Goal: Task Accomplishment & Management: Manage account settings

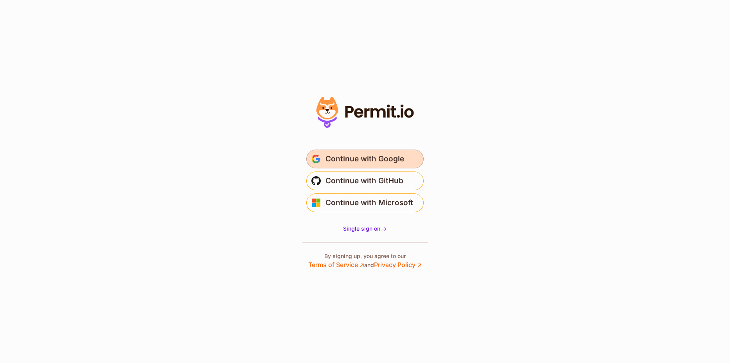
click at [374, 161] on span "Continue with Google" at bounding box center [364, 159] width 79 height 13
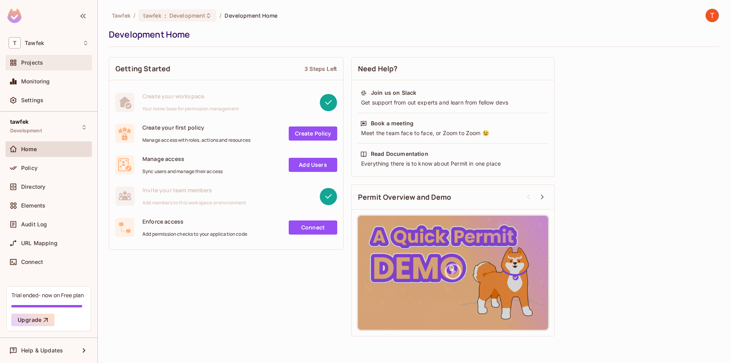
drag, startPoint x: 51, startPoint y: 49, endPoint x: 56, endPoint y: 58, distance: 10.3
click at [56, 58] on div "T Tawfek Projects Monitoring Settings" at bounding box center [48, 72] width 97 height 77
click at [56, 58] on div "Projects" at bounding box center [48, 63] width 86 height 16
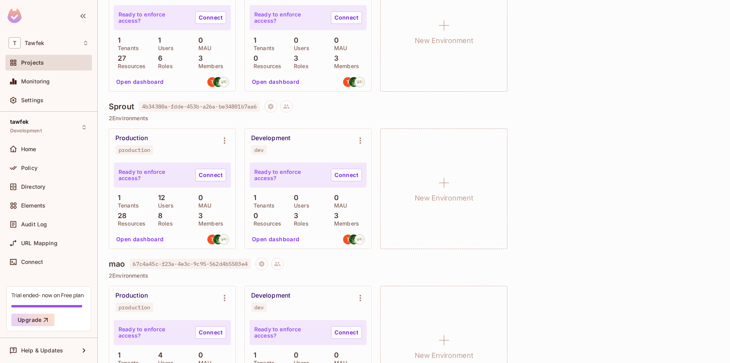
scroll to position [502, 0]
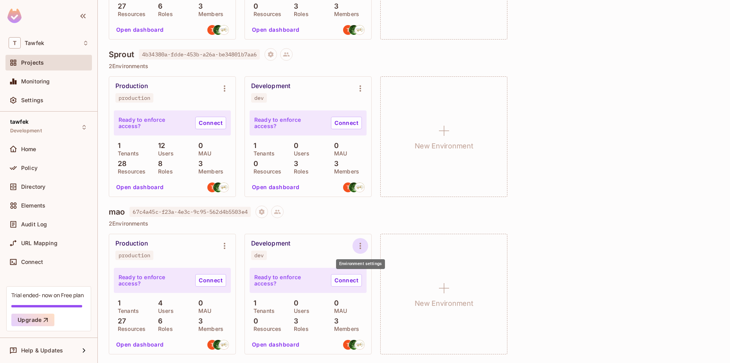
click at [360, 240] on button "Environment settings" at bounding box center [360, 246] width 16 height 16
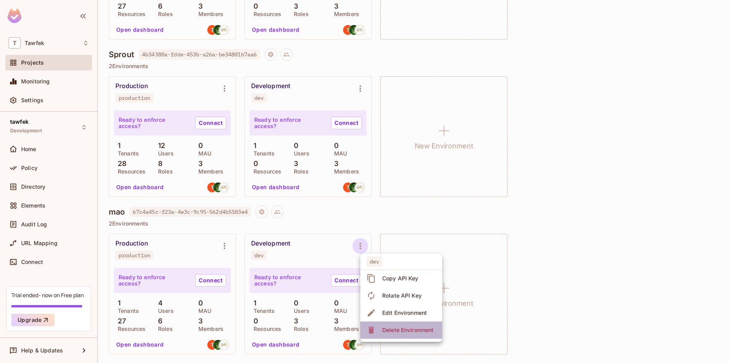
click at [384, 333] on div "Delete Environment" at bounding box center [407, 330] width 51 height 8
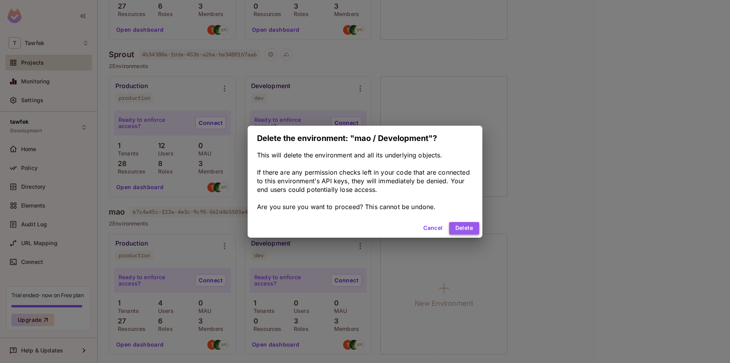
click at [463, 225] on button "Delete" at bounding box center [464, 228] width 30 height 13
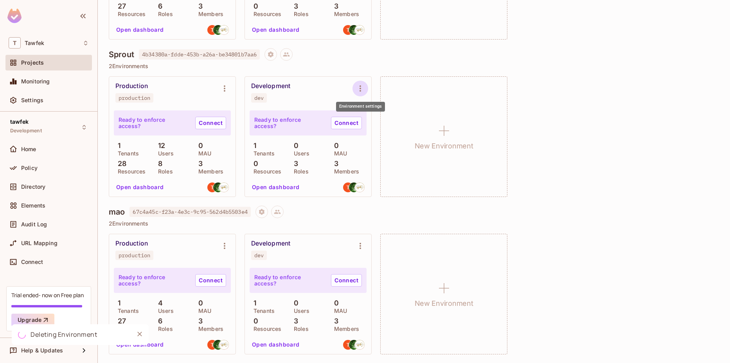
click at [357, 87] on icon "Environment settings" at bounding box center [360, 88] width 9 height 9
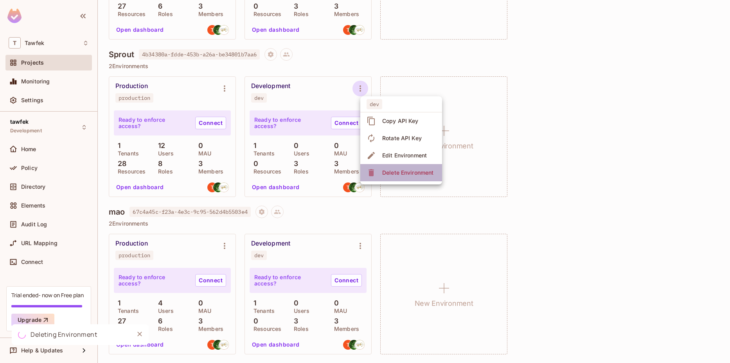
click at [376, 172] on div "Delete Environment" at bounding box center [401, 172] width 69 height 13
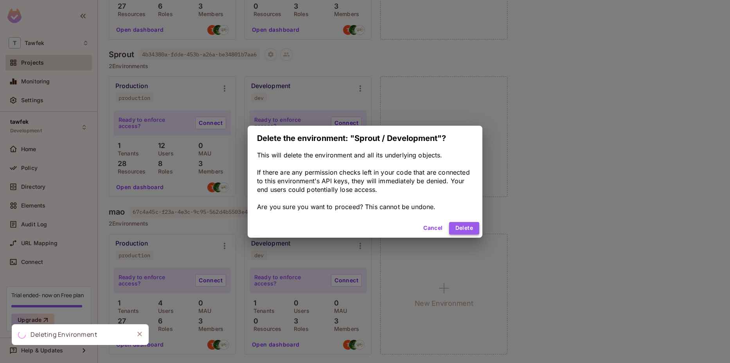
click at [460, 223] on button "Delete" at bounding box center [464, 228] width 30 height 13
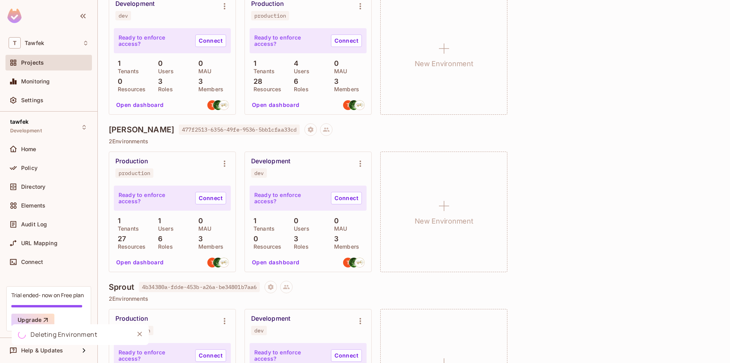
scroll to position [268, 0]
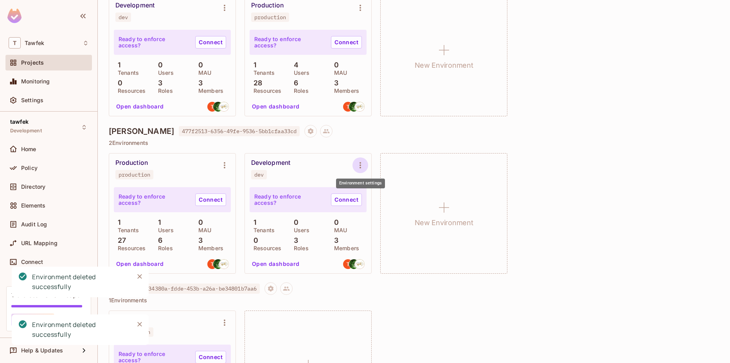
click at [356, 164] on icon "Environment settings" at bounding box center [360, 164] width 9 height 9
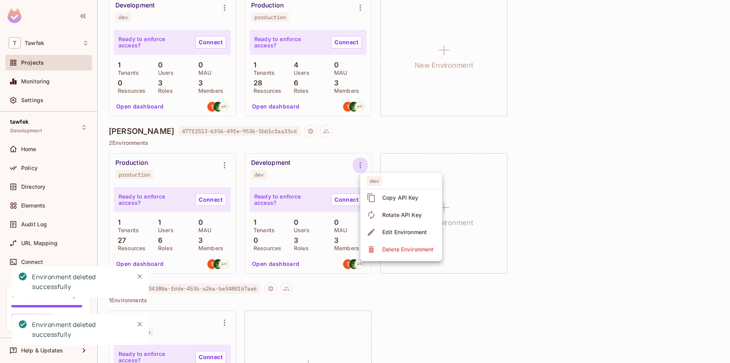
click at [382, 252] on span "Delete Environment" at bounding box center [408, 249] width 56 height 13
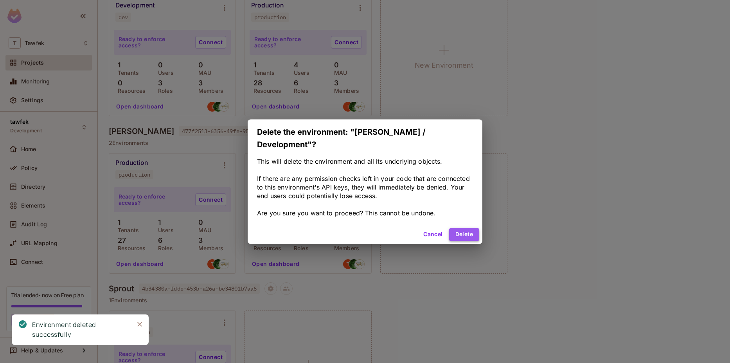
click at [473, 228] on button "Delete" at bounding box center [464, 234] width 30 height 13
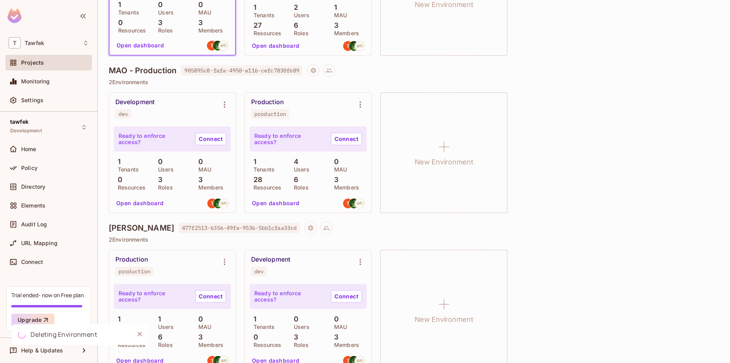
scroll to position [166, 0]
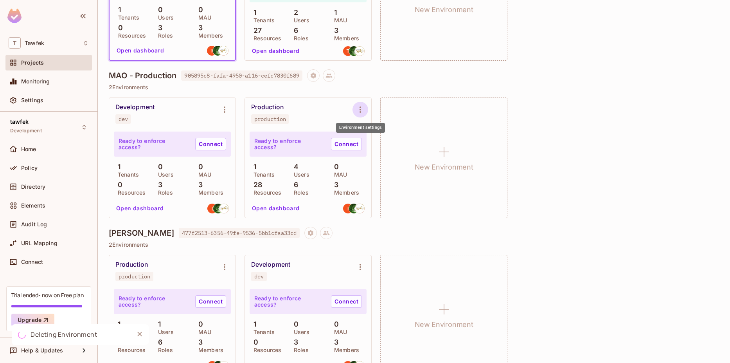
click at [362, 107] on icon "Environment settings" at bounding box center [360, 109] width 9 height 9
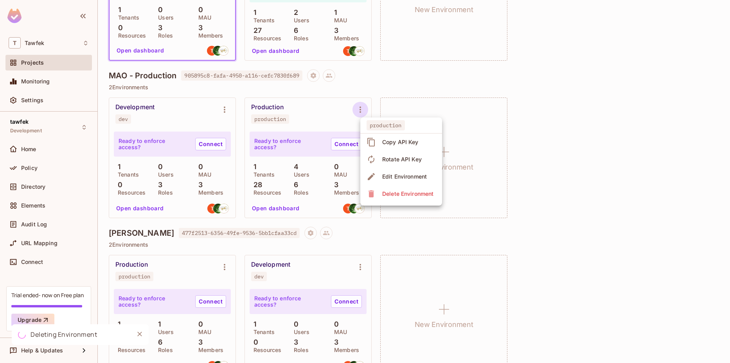
click at [387, 194] on div "Delete Environment" at bounding box center [407, 194] width 51 height 8
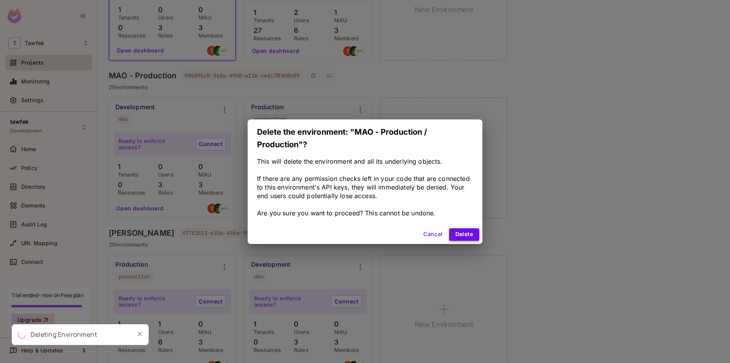
click at [462, 235] on button "Delete" at bounding box center [464, 234] width 30 height 13
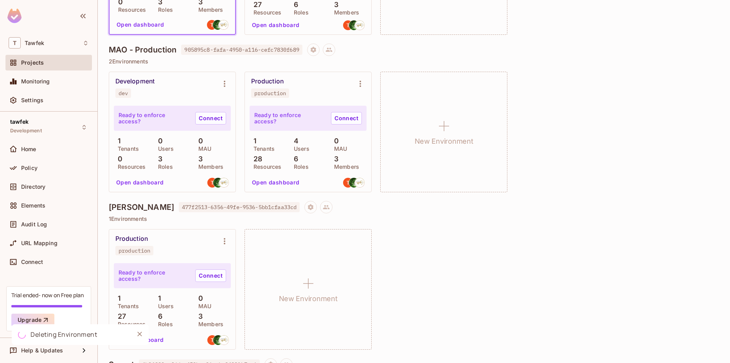
scroll to position [0, 0]
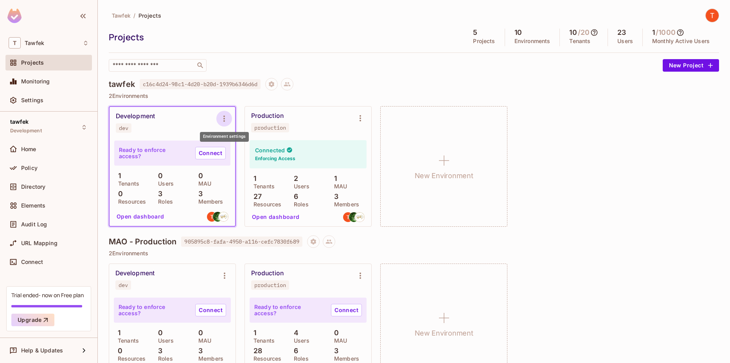
click at [224, 119] on icon "Environment settings" at bounding box center [224, 118] width 2 height 6
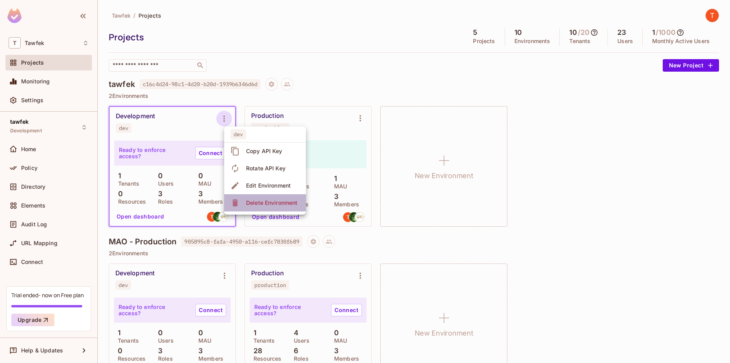
click at [260, 204] on div "Delete Environment" at bounding box center [271, 203] width 51 height 8
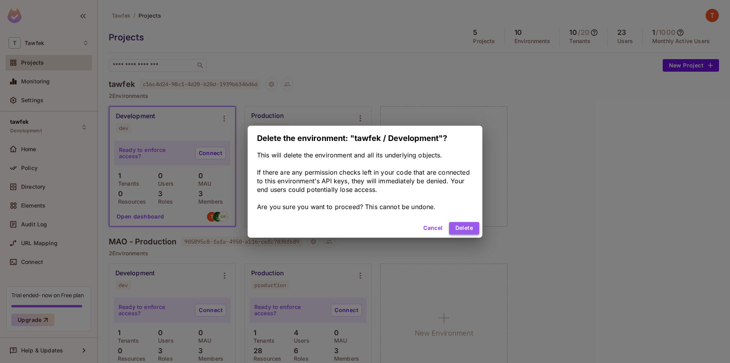
click at [462, 229] on button "Delete" at bounding box center [464, 228] width 30 height 13
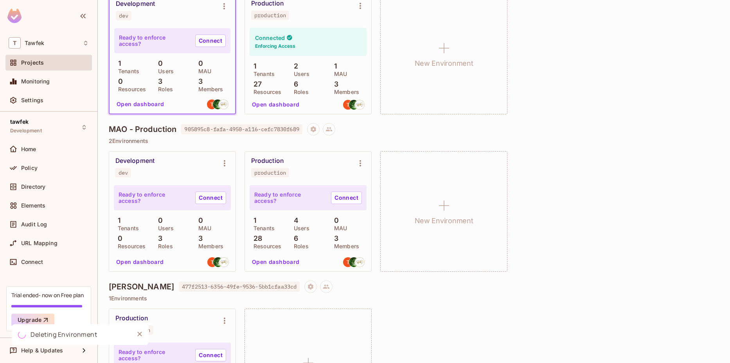
scroll to position [113, 0]
click at [225, 167] on icon "Environment settings" at bounding box center [224, 162] width 9 height 9
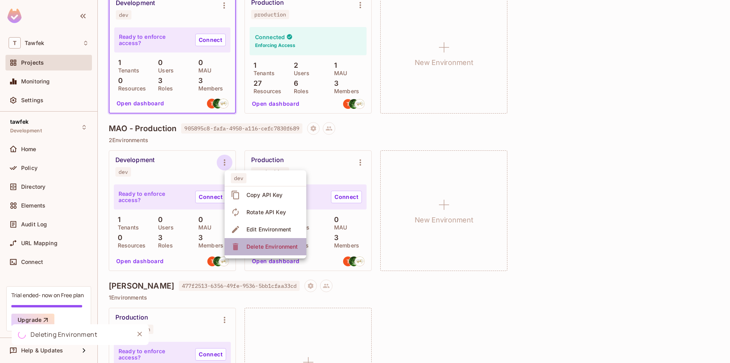
click at [268, 244] on div "Delete Environment" at bounding box center [271, 247] width 51 height 8
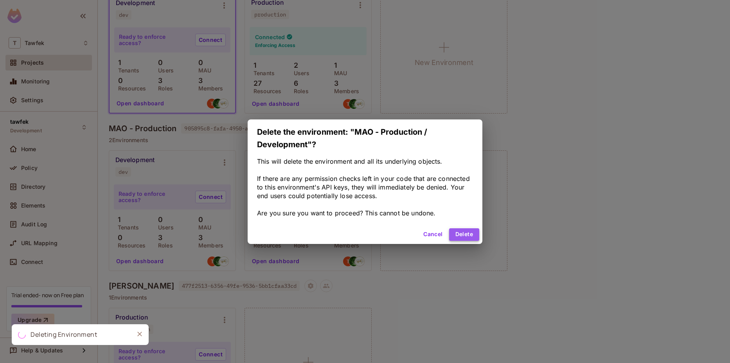
click at [465, 235] on button "Delete" at bounding box center [464, 234] width 30 height 13
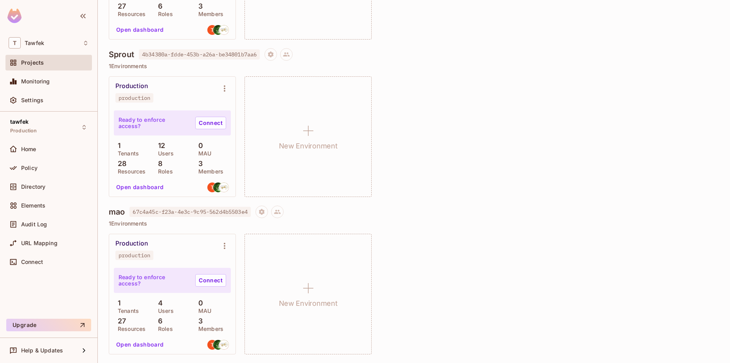
scroll to position [0, 0]
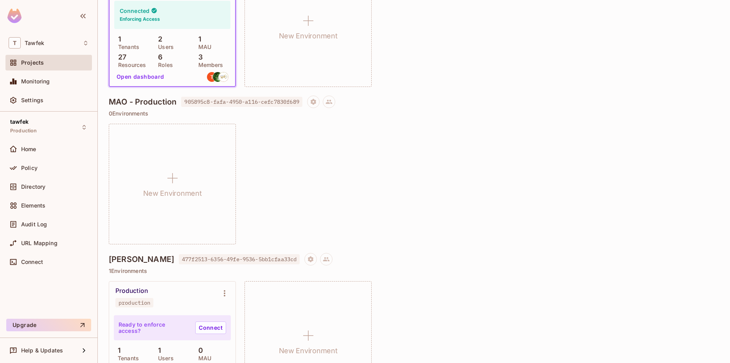
scroll to position [233, 0]
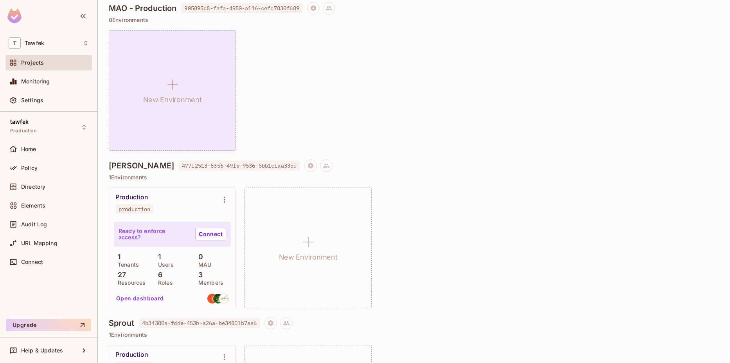
click at [182, 93] on div "New Environment" at bounding box center [172, 90] width 127 height 120
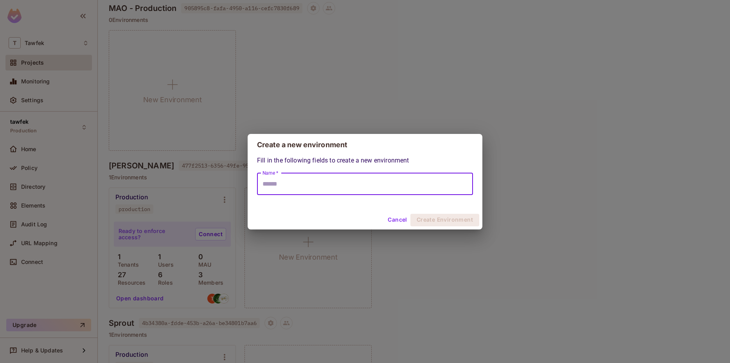
click at [322, 182] on input "Name *" at bounding box center [365, 184] width 216 height 22
type input "**********"
click at [426, 221] on button "Create Environment" at bounding box center [444, 220] width 69 height 13
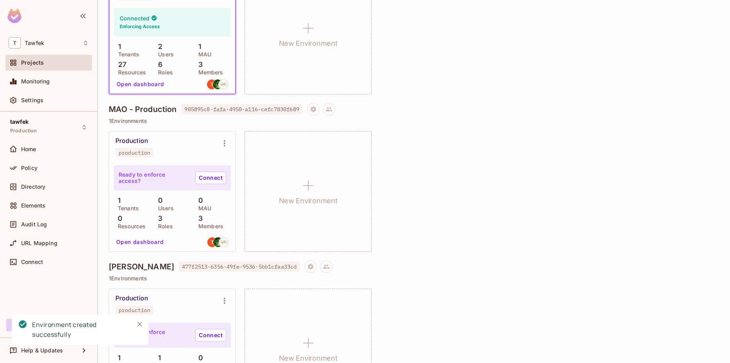
scroll to position [104, 0]
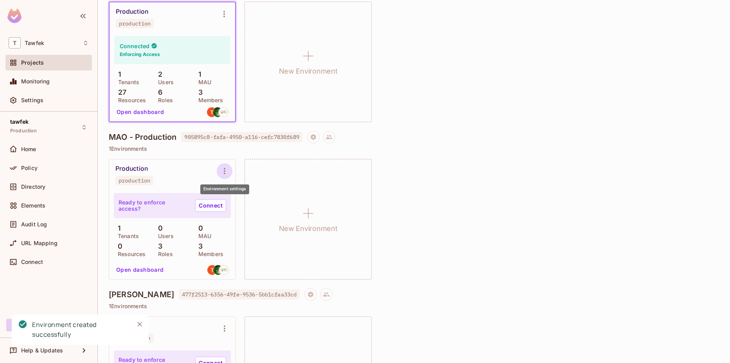
click at [224, 174] on icon "Environment settings" at bounding box center [224, 170] width 9 height 9
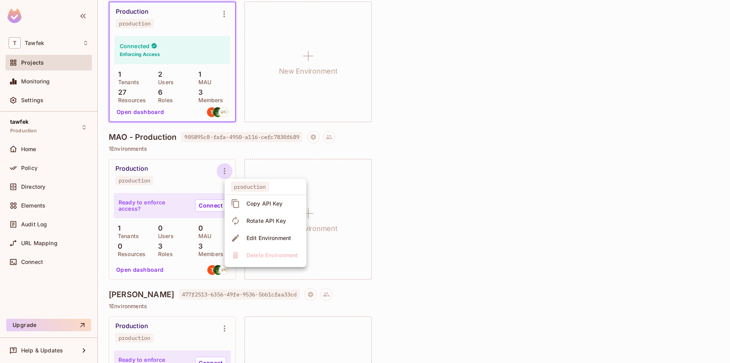
click at [240, 202] on div "Copy API Key" at bounding box center [258, 203] width 54 height 13
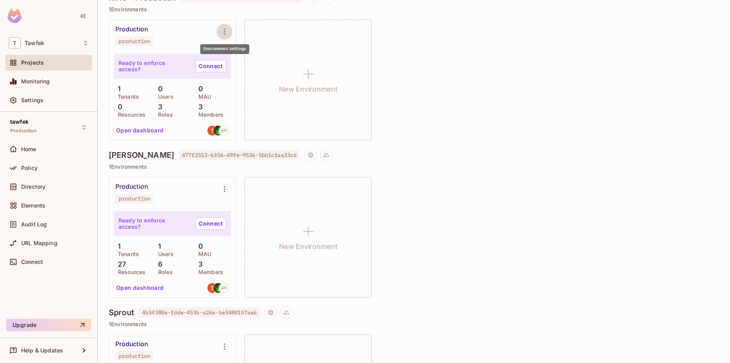
scroll to position [244, 0]
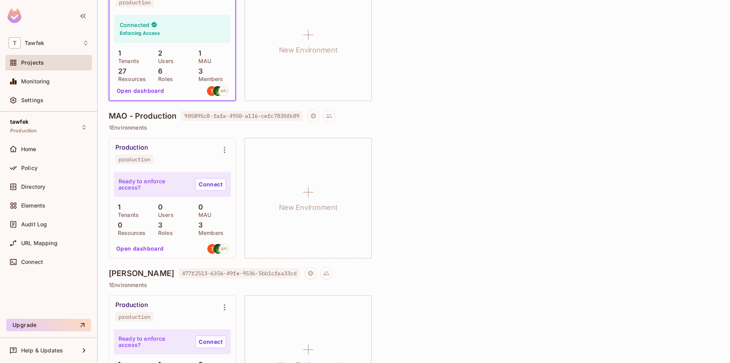
scroll to position [127, 0]
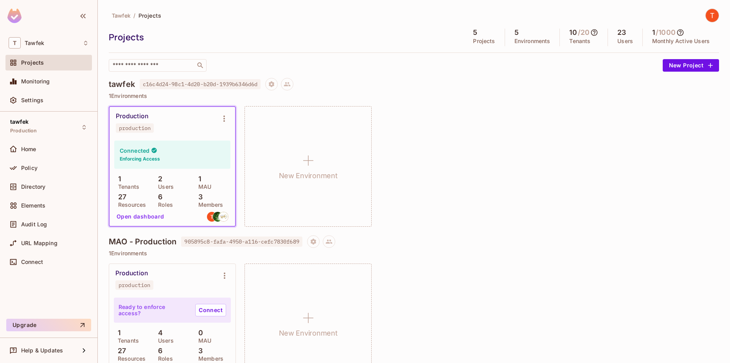
scroll to position [500, 0]
